Goal: Check status

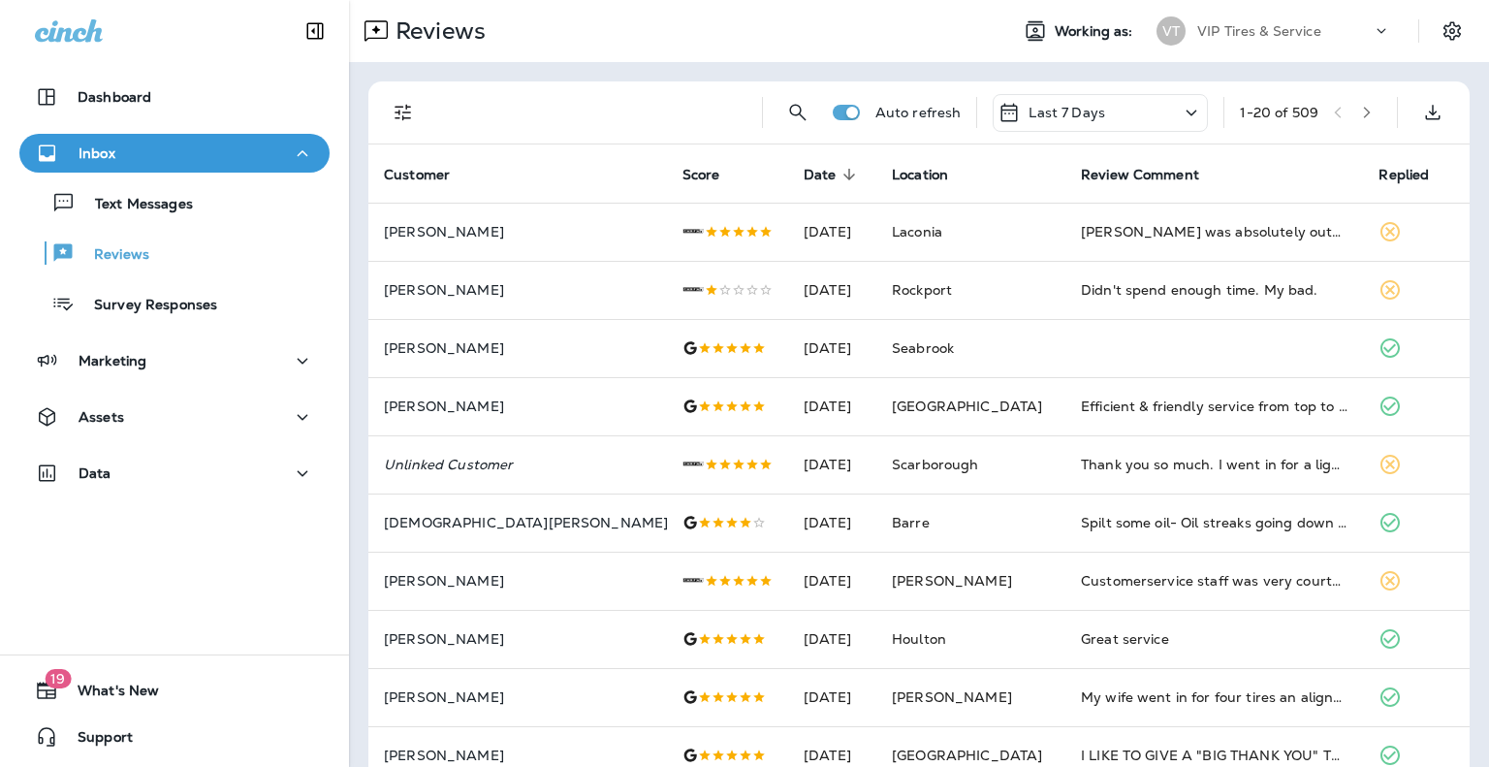
click at [407, 109] on icon "Filters" at bounding box center [403, 112] width 23 height 23
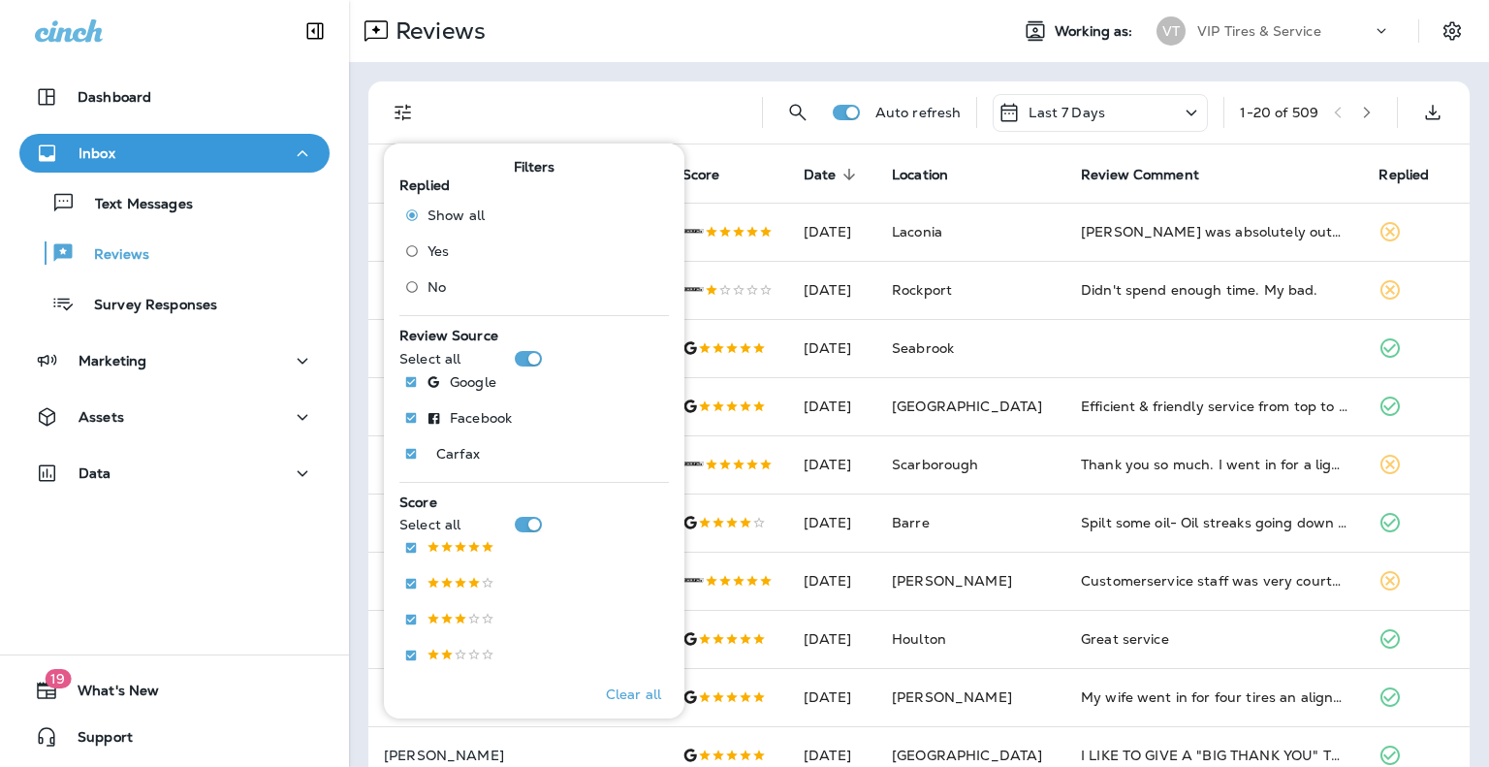
click at [446, 246] on span "Yes" at bounding box center [438, 251] width 21 height 16
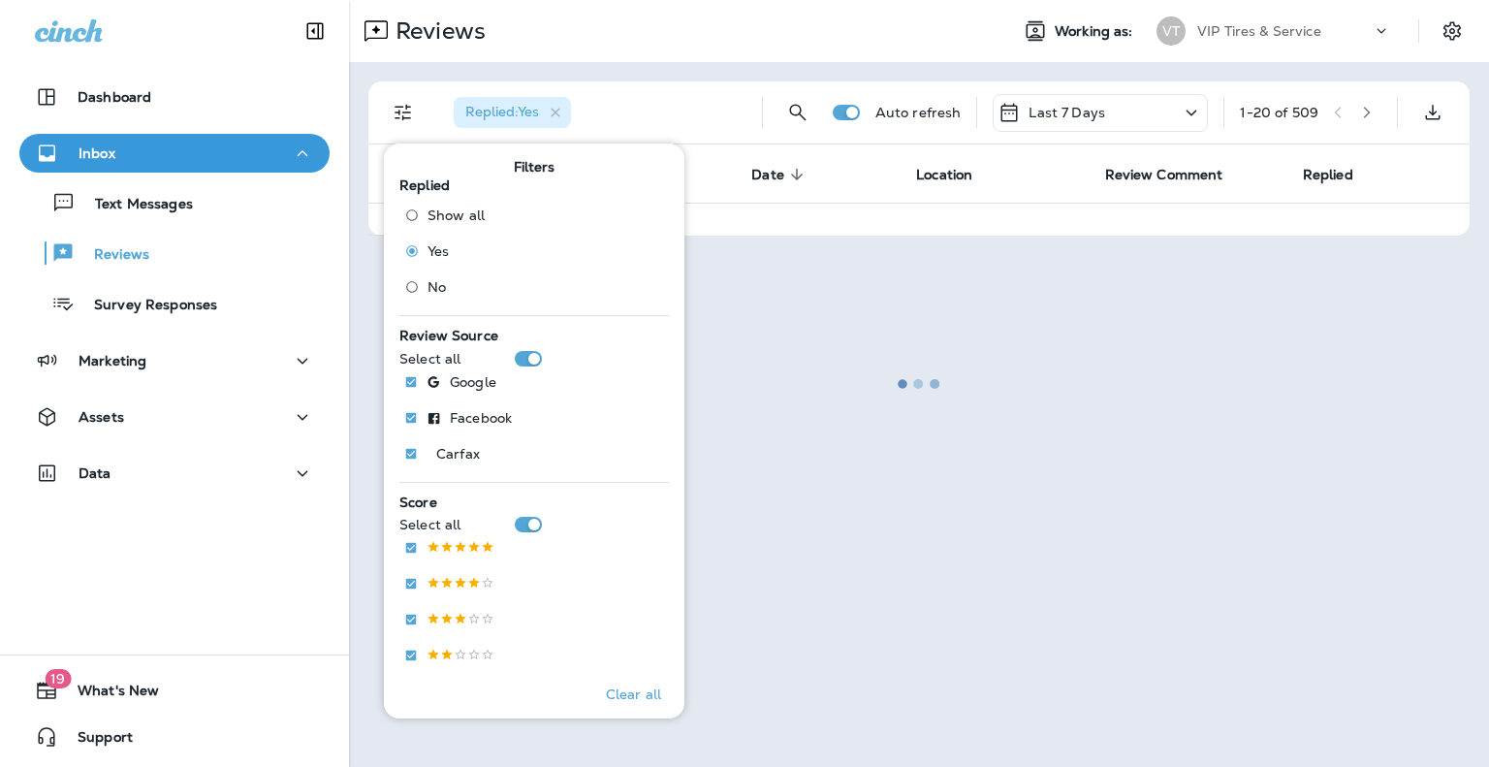
click at [435, 267] on div "Show all Yes No" at bounding box center [453, 254] width 93 height 108
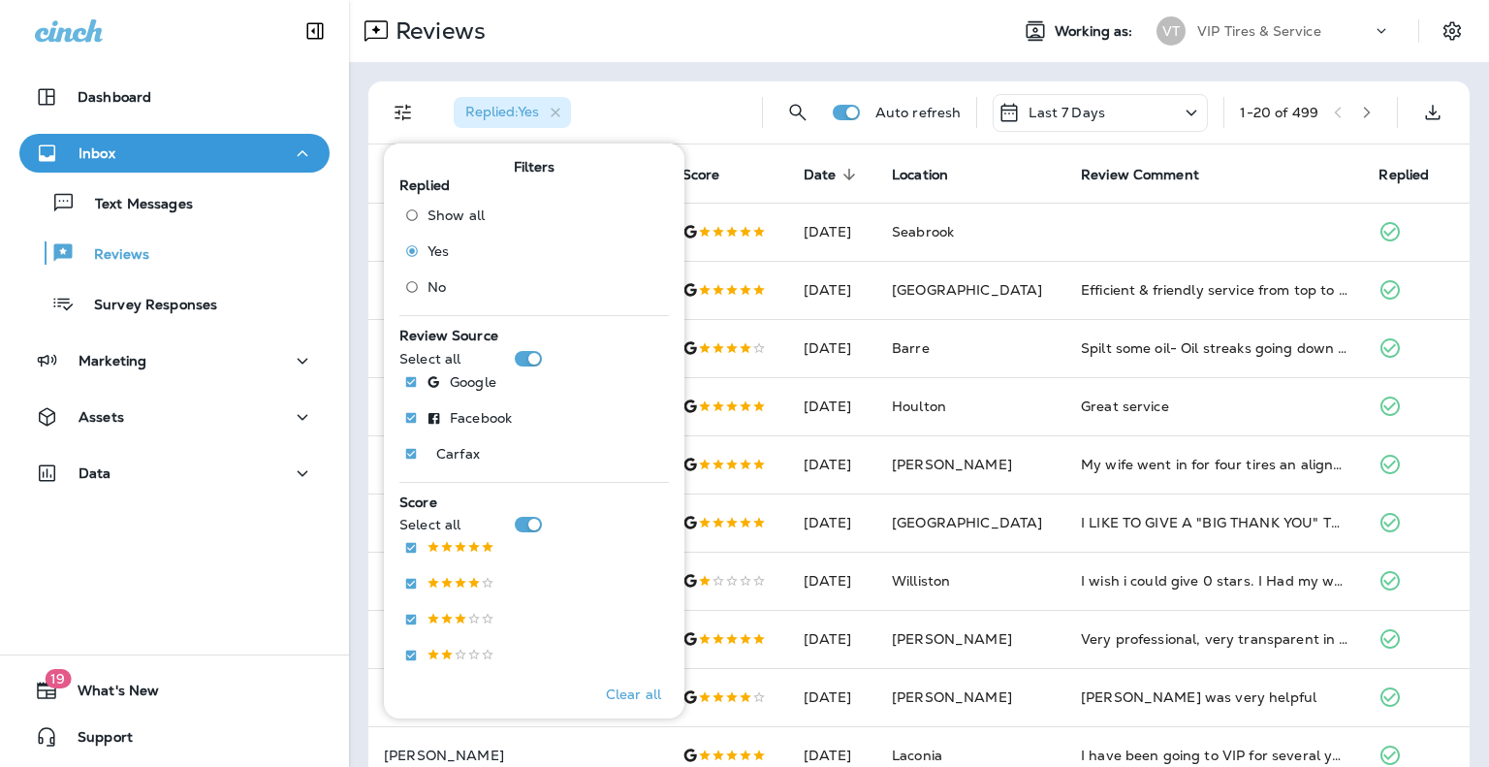
click at [435, 273] on label "No" at bounding box center [441, 286] width 88 height 31
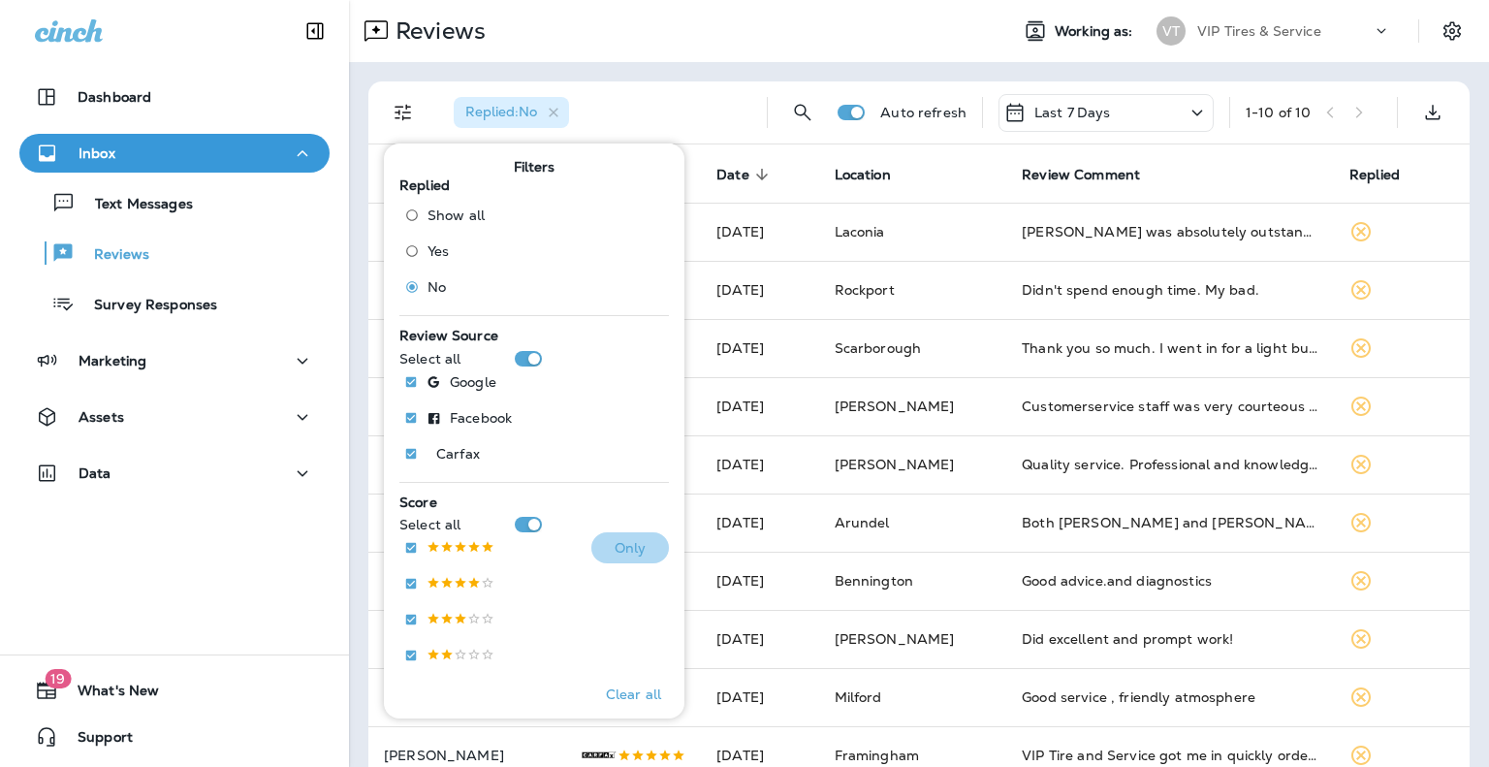
click at [615, 544] on p "Only" at bounding box center [631, 548] width 32 height 16
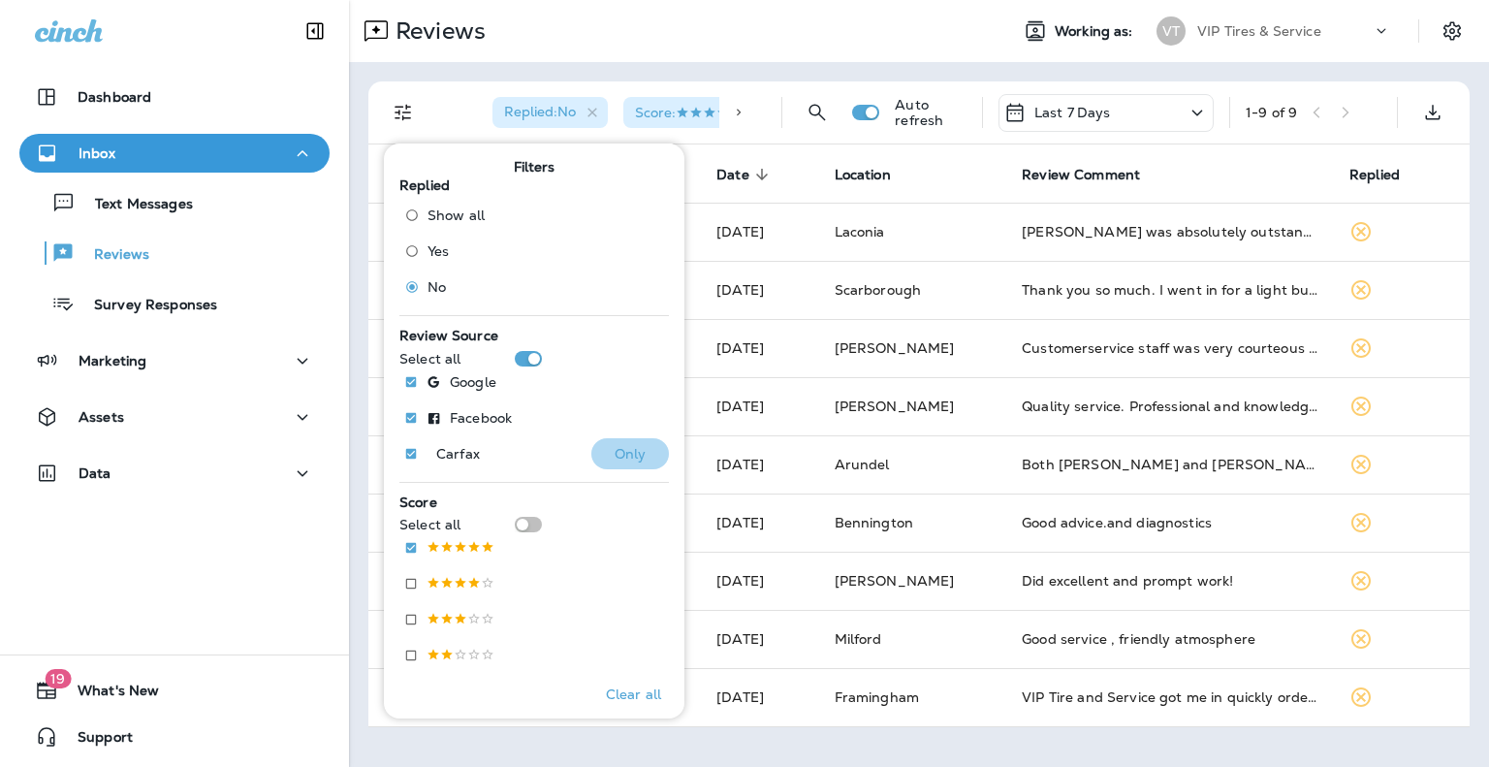
click at [593, 461] on button "Only" at bounding box center [630, 453] width 78 height 31
click at [925, 79] on div "Replied : No Review Source : Carfax Score : Refreshing... Last 7 Days 1 - 9 of …" at bounding box center [919, 404] width 1140 height 684
